Goal: Obtain resource: Obtain resource

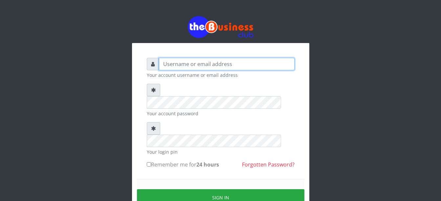
type input "Busybrain2"
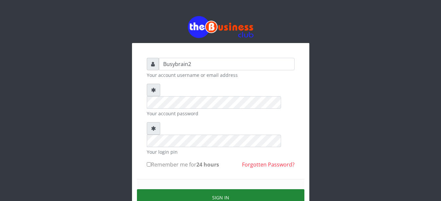
click at [200, 189] on button "Sign in" at bounding box center [221, 197] width 168 height 17
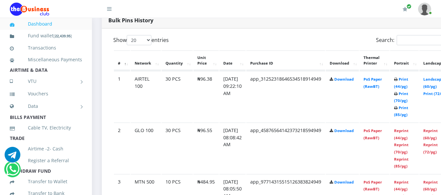
scroll to position [361, 0]
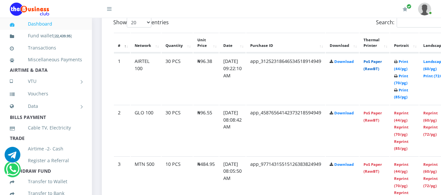
click at [379, 59] on link "PoS Paper (RawBT)" at bounding box center [373, 65] width 18 height 12
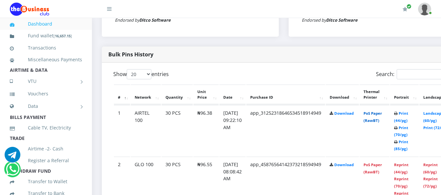
scroll to position [296, 0]
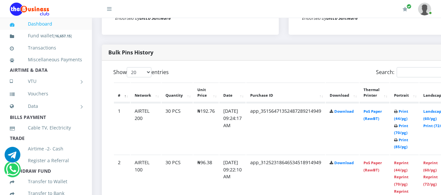
scroll to position [296, 0]
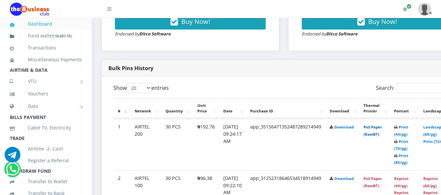
click at [380, 127] on link "PoS Paper (RawBT)" at bounding box center [373, 131] width 18 height 12
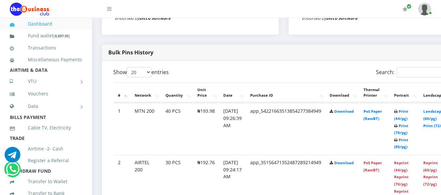
scroll to position [296, 0]
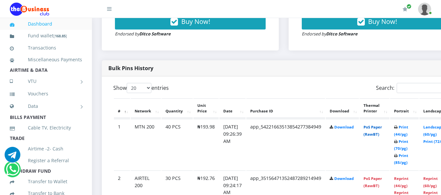
click at [382, 125] on link "PoS Paper (RawBT)" at bounding box center [373, 131] width 18 height 12
click at [379, 127] on link "PoS Paper (RawBT)" at bounding box center [373, 131] width 18 height 12
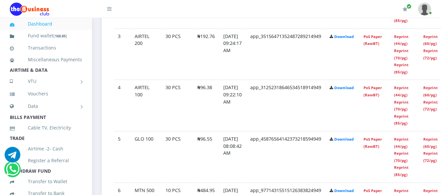
scroll to position [493, 0]
